Goal: Transaction & Acquisition: Purchase product/service

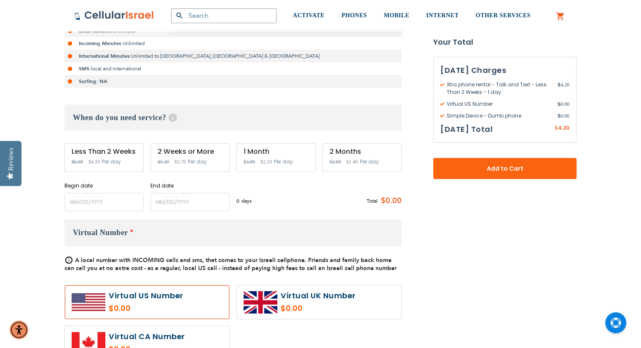
scroll to position [222, 0]
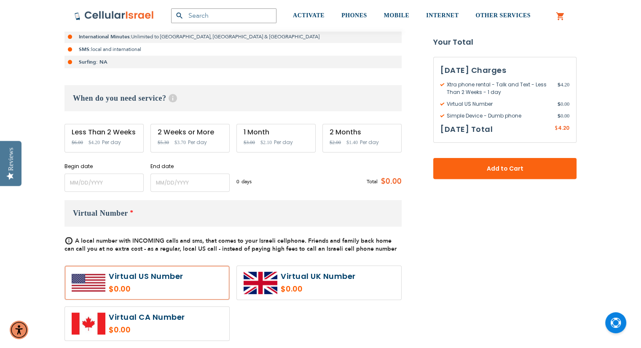
click at [266, 138] on span "Special Price $2.10" at bounding box center [265, 142] width 11 height 9
click at [88, 181] on input "name" at bounding box center [103, 183] width 79 height 18
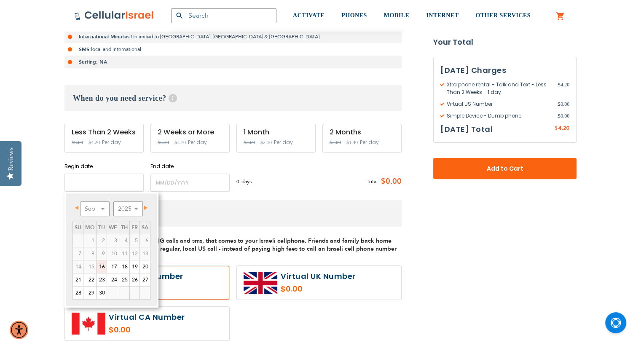
click at [103, 182] on input "name" at bounding box center [103, 183] width 79 height 18
click at [75, 280] on link "21" at bounding box center [78, 279] width 10 height 13
type input "[DATE]"
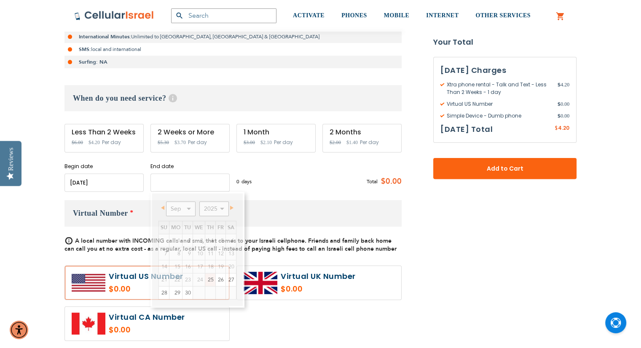
click at [160, 180] on input "name" at bounding box center [189, 183] width 79 height 18
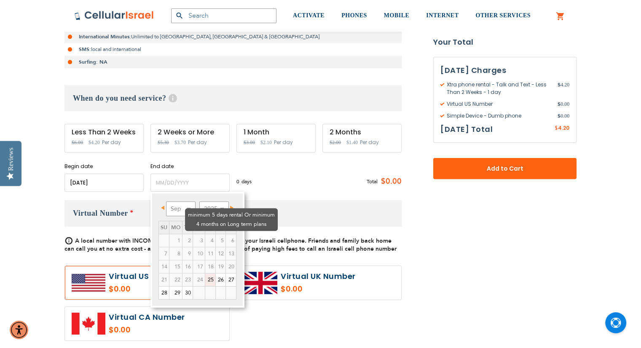
click at [205, 234] on td "4" at bounding box center [210, 240] width 11 height 13
click at [186, 206] on select "Sep Oct Nov Dec" at bounding box center [180, 208] width 29 height 15
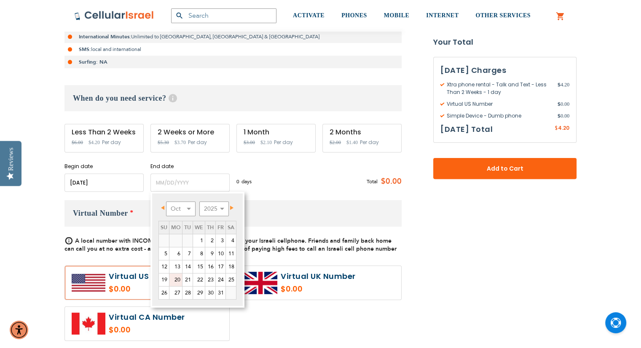
click at [177, 277] on link "20" at bounding box center [175, 279] width 13 height 13
type input "[DATE]"
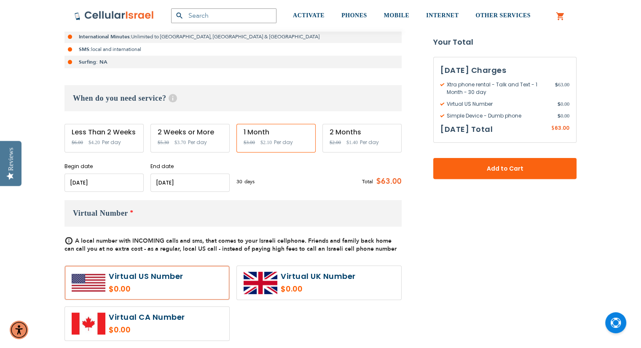
click at [138, 282] on label at bounding box center [147, 283] width 164 height 34
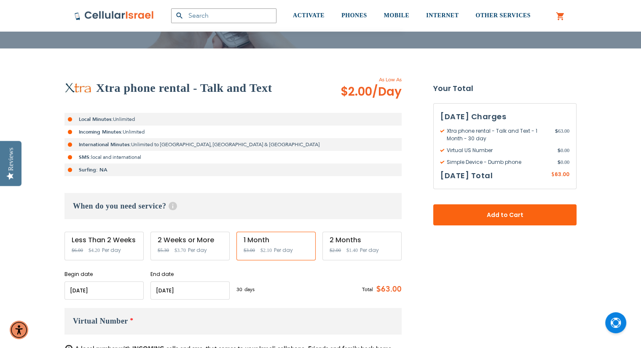
scroll to position [102, 0]
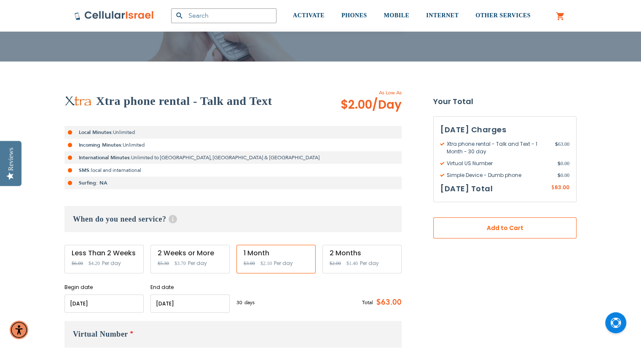
click at [511, 228] on span "Add to Cart" at bounding box center [505, 228] width 88 height 9
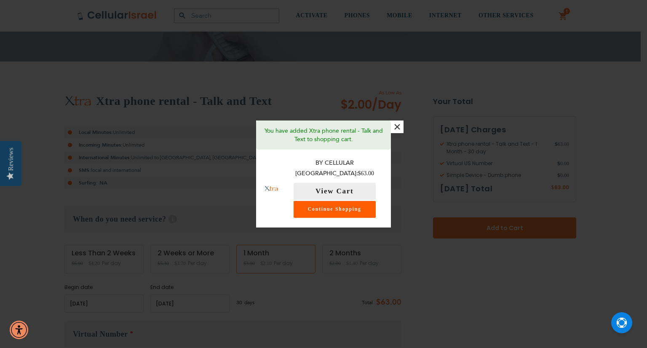
click at [352, 202] on link "Continue Shopping" at bounding box center [335, 209] width 82 height 17
